Goal: Check status: Check status

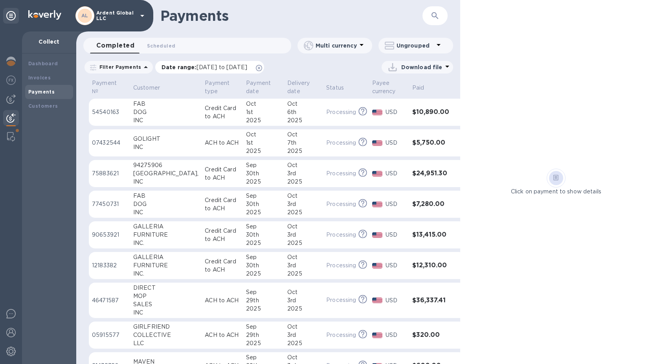
click at [262, 68] on icon at bounding box center [259, 68] width 6 height 6
click at [151, 198] on div "FAB" at bounding box center [165, 196] width 65 height 8
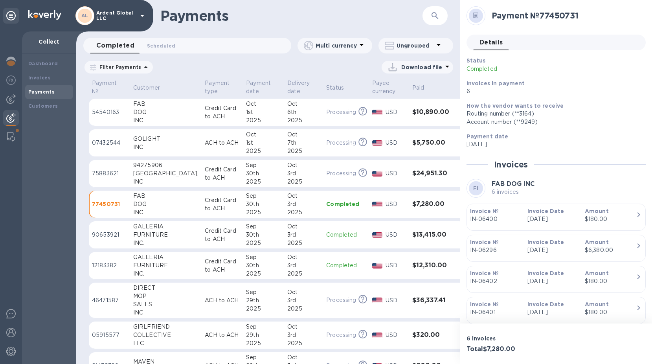
click at [125, 111] on p "54540163" at bounding box center [109, 112] width 35 height 8
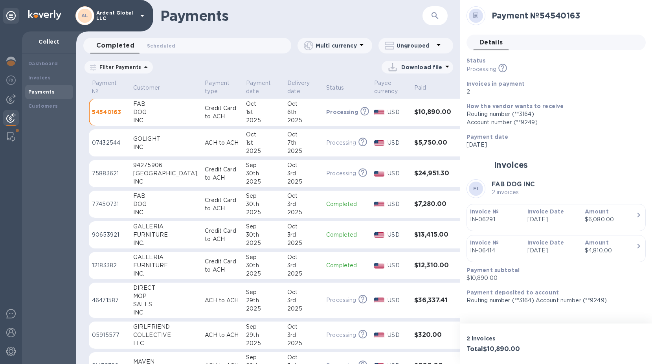
click at [152, 203] on div "DOG" at bounding box center [165, 204] width 65 height 8
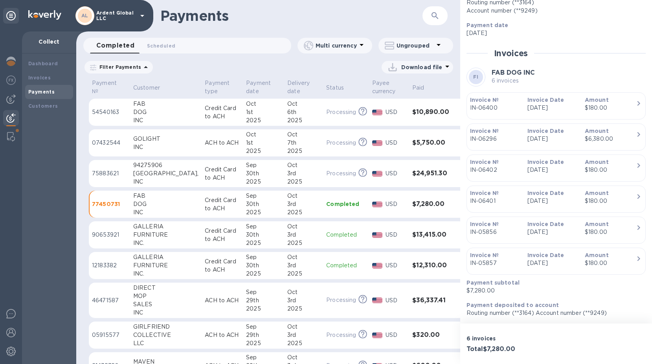
click at [202, 113] on td "Credit Card to ACH" at bounding box center [222, 113] width 41 height 28
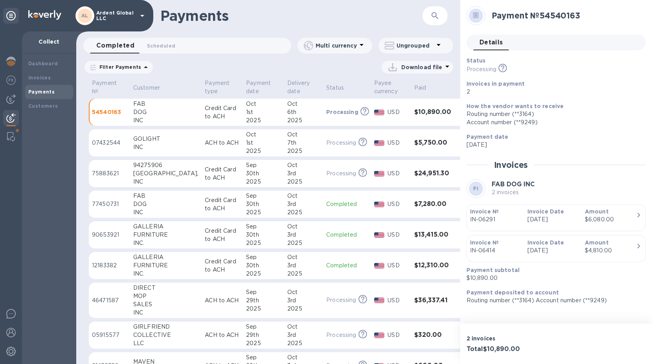
click at [202, 101] on td "Credit Card to ACH" at bounding box center [222, 113] width 41 height 28
